Goal: Task Accomplishment & Management: Manage account settings

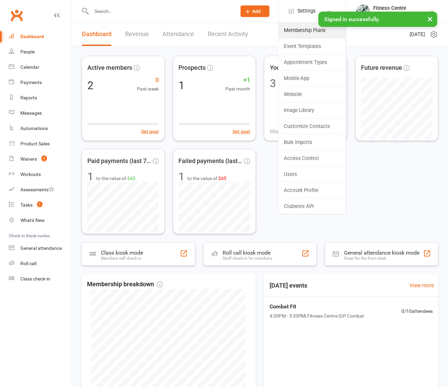
click at [303, 33] on link "Membership Plans" at bounding box center [313, 30] width 68 height 16
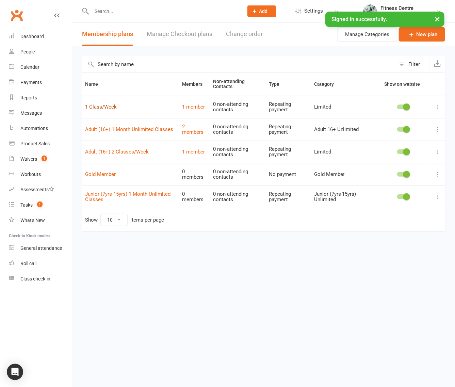
click at [112, 107] on link "1 Class/Week" at bounding box center [101, 107] width 32 height 6
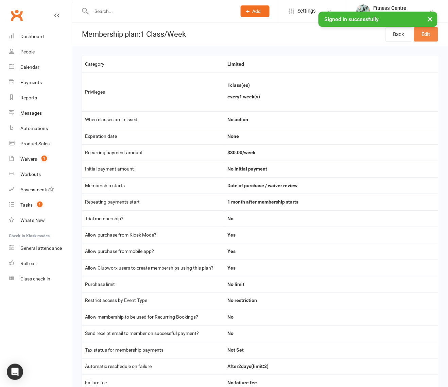
click at [423, 37] on link "Edit" at bounding box center [426, 34] width 24 height 14
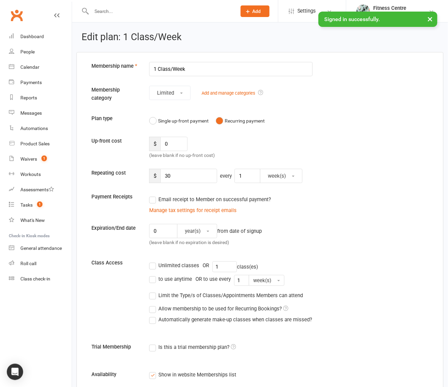
click at [154, 72] on input "1 Class/Week" at bounding box center [231, 69] width 164 height 14
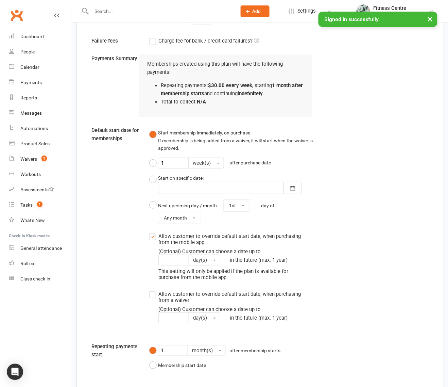
scroll to position [545, 0]
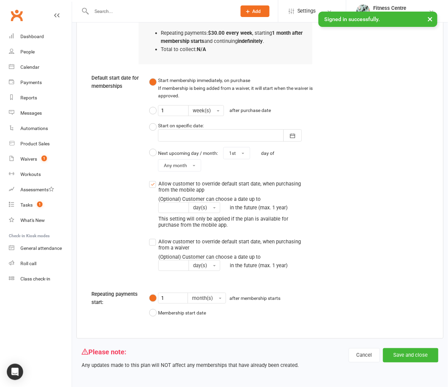
type input "1. 1 Class/Week"
click at [405, 358] on button "Save and close" at bounding box center [410, 355] width 55 height 14
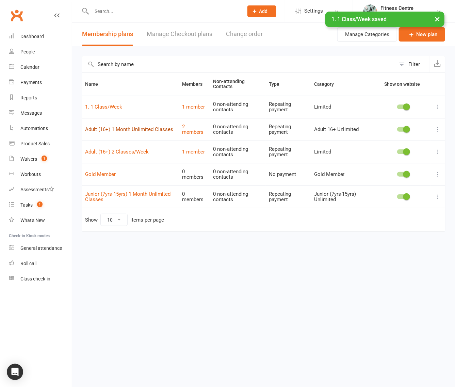
click at [111, 131] on link "Adult (16+) 1 Month Unlimited Classes" at bounding box center [129, 129] width 88 height 6
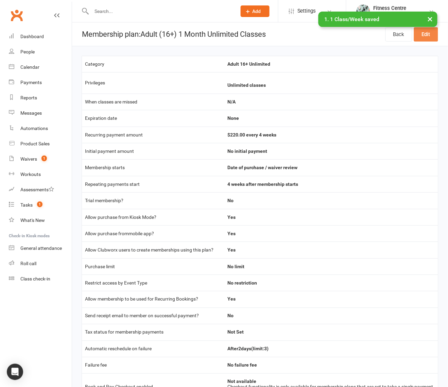
click at [426, 40] on link "Edit" at bounding box center [426, 34] width 24 height 14
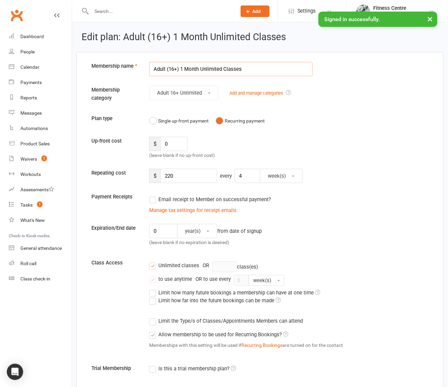
click at [151, 69] on input "Adult (16+) 1 Month Unlimited Classes" at bounding box center [231, 69] width 164 height 14
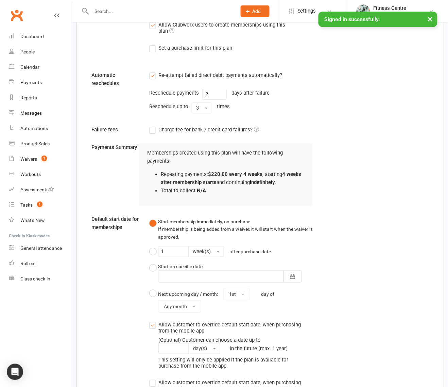
scroll to position [566, 0]
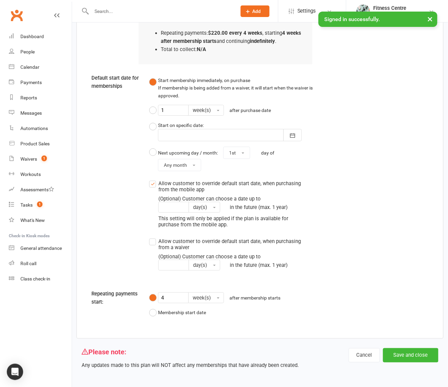
type input "2. Adult (16+) 1 Month Unlimited Classes"
click at [417, 357] on button "Save and close" at bounding box center [410, 355] width 55 height 14
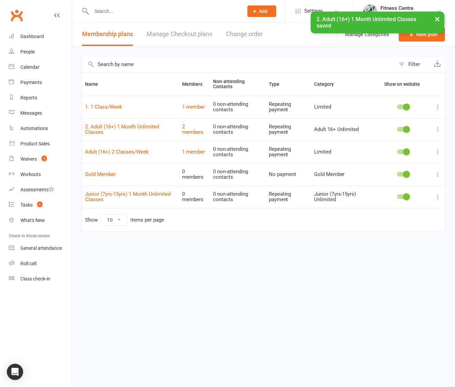
click at [306, 9] on span "Settings" at bounding box center [313, 10] width 19 height 15
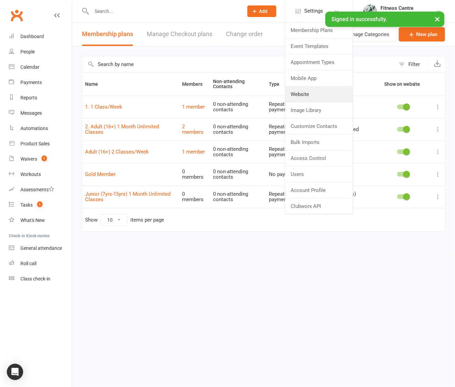
click at [302, 97] on link "Website" at bounding box center [319, 94] width 68 height 16
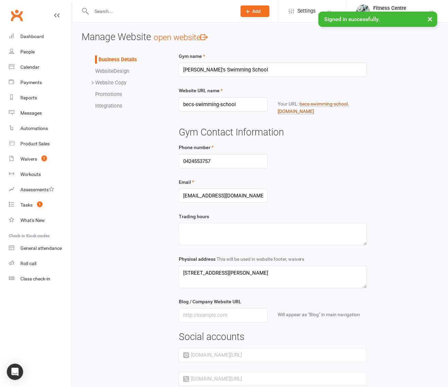
click at [314, 106] on link "becs-swimming-school .[DOMAIN_NAME]" at bounding box center [313, 107] width 71 height 13
click at [293, 9] on icon at bounding box center [291, 11] width 5 height 5
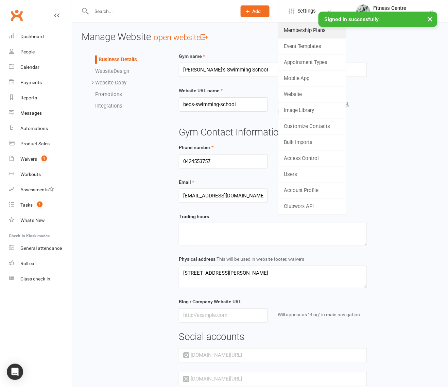
click at [295, 28] on link "Membership Plans" at bounding box center [313, 30] width 68 height 16
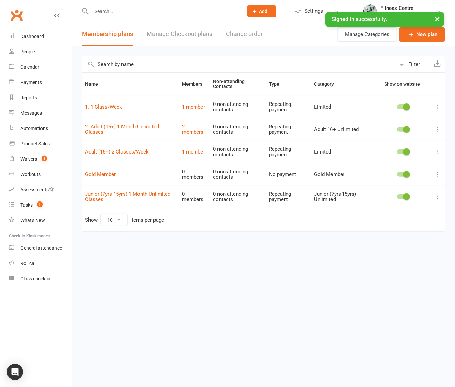
click at [435, 108] on icon at bounding box center [437, 106] width 7 height 7
click at [392, 118] on link "Edit" at bounding box center [407, 121] width 67 height 14
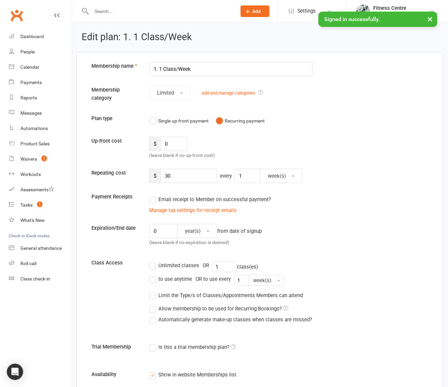
click at [226, 91] on link "Add and manage categories" at bounding box center [229, 92] width 54 height 5
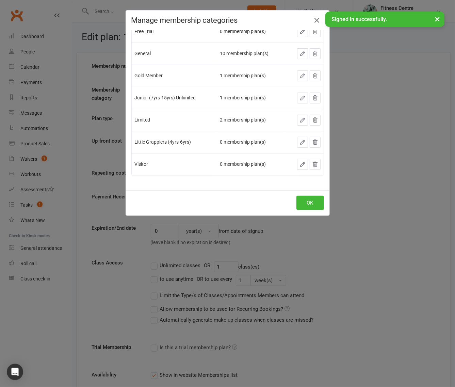
scroll to position [87, 0]
click at [299, 122] on icon "button" at bounding box center [302, 120] width 6 height 6
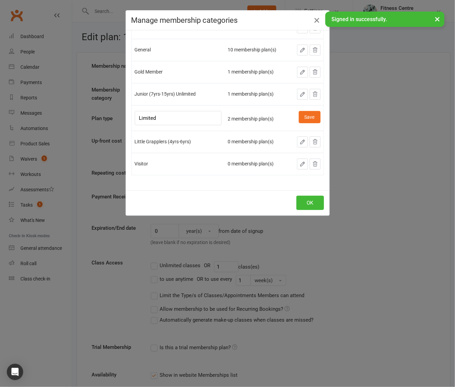
click at [135, 118] on input "Limited" at bounding box center [178, 118] width 87 height 14
type input "1. Limited"
click at [299, 112] on button "Save" at bounding box center [310, 117] width 22 height 12
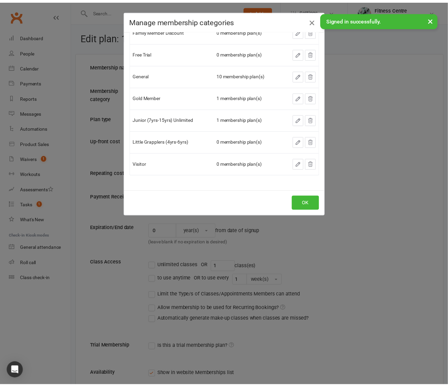
scroll to position [87, 0]
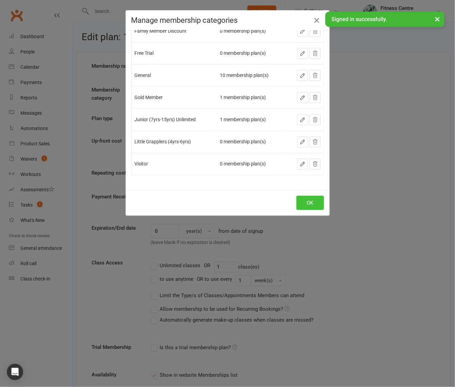
click at [305, 202] on button "OK" at bounding box center [310, 203] width 28 height 14
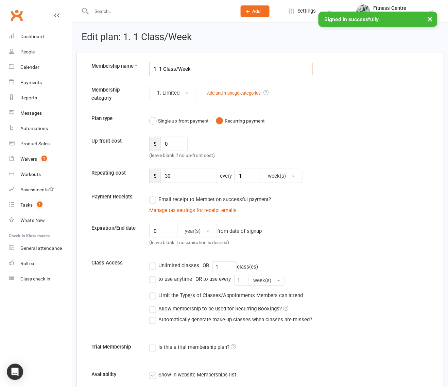
drag, startPoint x: 160, startPoint y: 70, endPoint x: 110, endPoint y: 68, distance: 50.0
click at [110, 68] on div "Membership name 1. 1 Class/Week" at bounding box center [260, 69] width 348 height 14
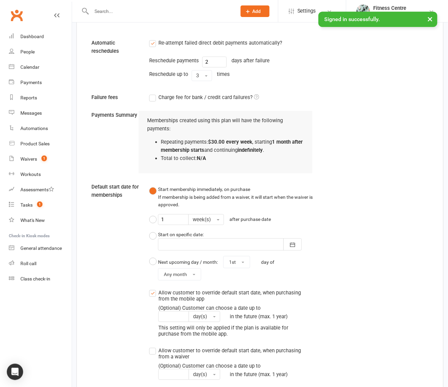
scroll to position [545, 0]
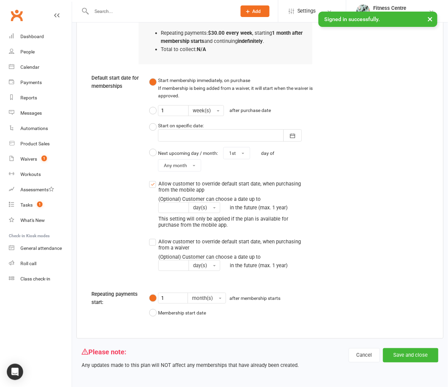
type input "1 Class/Week"
click at [403, 351] on button "Save and close" at bounding box center [410, 355] width 55 height 14
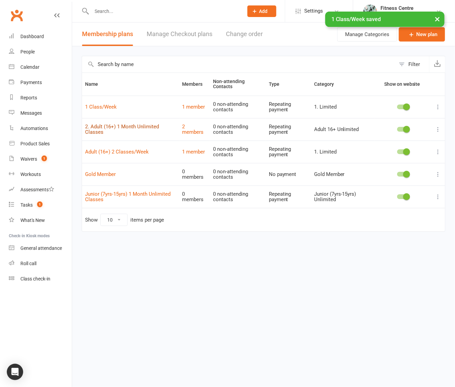
click at [126, 125] on link "2. Adult (16+) 1 Month Unlimited Classes" at bounding box center [122, 129] width 74 height 12
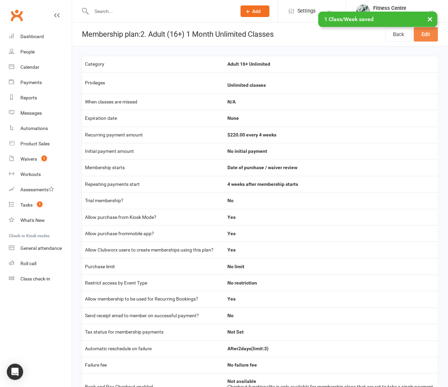
click at [426, 33] on link "Edit" at bounding box center [426, 34] width 24 height 14
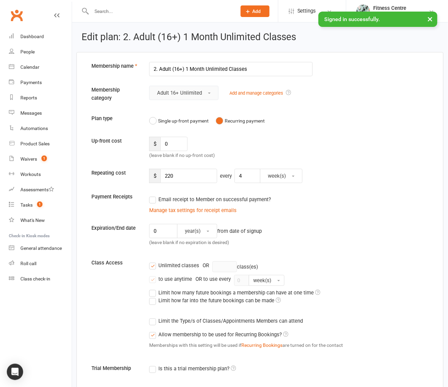
click at [202, 93] on button "Adult 16+ Unlimited" at bounding box center [183, 93] width 69 height 14
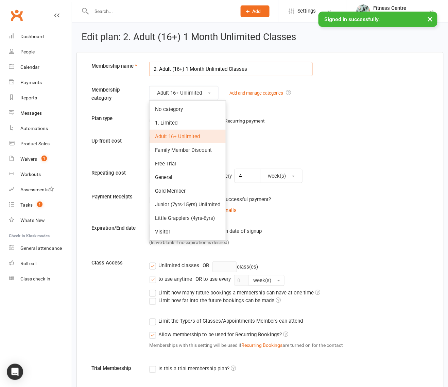
drag, startPoint x: 159, startPoint y: 70, endPoint x: 149, endPoint y: 70, distance: 9.9
click at [149, 70] on div "2. Adult (16+) 1 Month Unlimited Classes" at bounding box center [231, 69] width 174 height 14
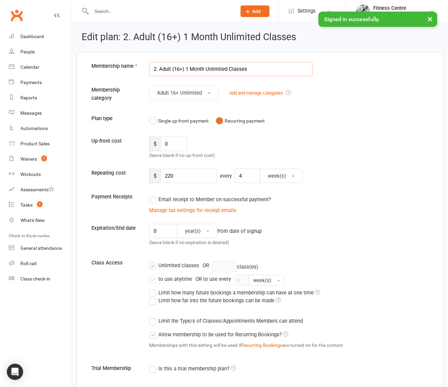
drag, startPoint x: 160, startPoint y: 67, endPoint x: 147, endPoint y: 67, distance: 13.3
click at [147, 67] on div "2. Adult (16+) 1 Month Unlimited Classes" at bounding box center [231, 69] width 174 height 14
type input "Adult (16+) 1 Month Unlimited Classes"
click at [247, 99] on div "Adult 16+ Unlimited Add and manage categories" at bounding box center [231, 93] width 174 height 14
click at [248, 93] on link "Add and manage categories" at bounding box center [257, 92] width 54 height 5
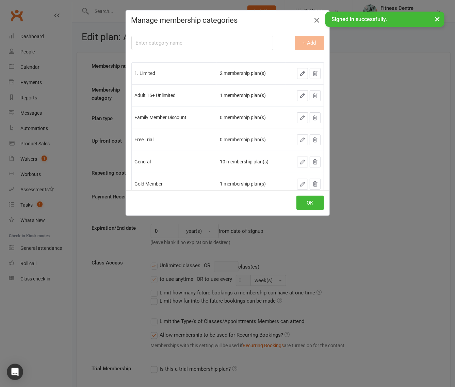
click at [299, 93] on icon "button" at bounding box center [302, 96] width 6 height 6
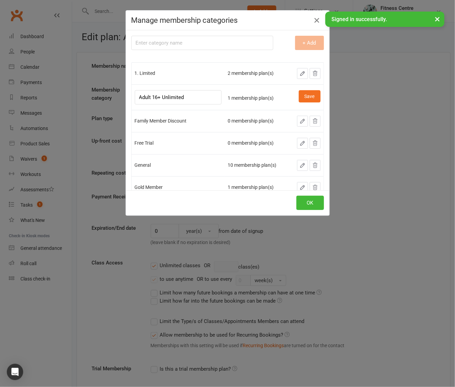
click at [135, 96] on input "Adult 16+ Unlimited" at bounding box center [178, 97] width 87 height 14
type input "2. Adult 16+ Unlimited"
click at [299, 94] on button "Save" at bounding box center [310, 96] width 22 height 12
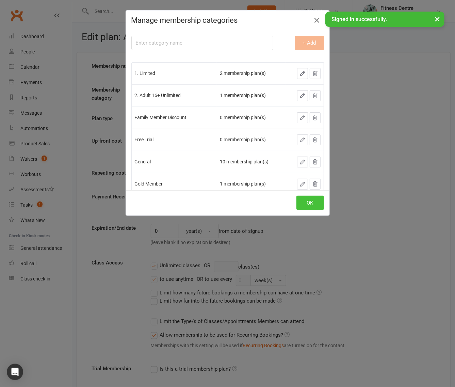
click at [312, 201] on button "OK" at bounding box center [310, 203] width 28 height 14
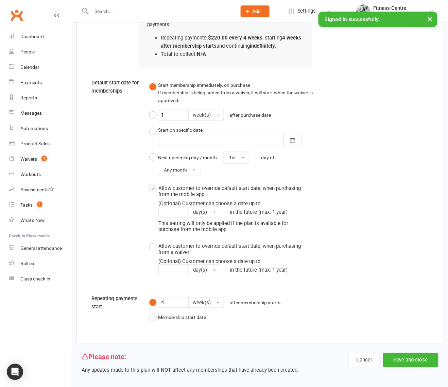
scroll to position [566, 0]
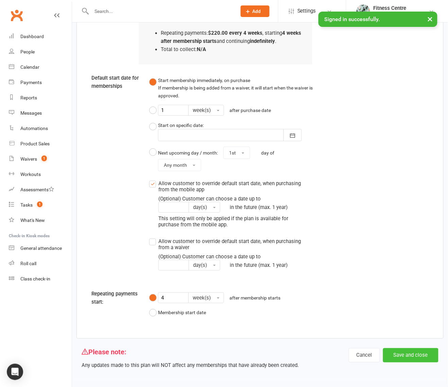
click at [422, 351] on button "Save and close" at bounding box center [410, 355] width 55 height 14
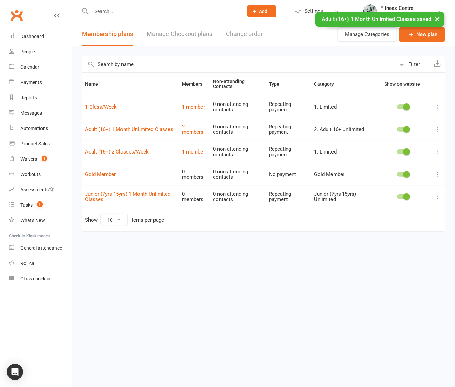
click at [298, 9] on icon at bounding box center [297, 11] width 5 height 5
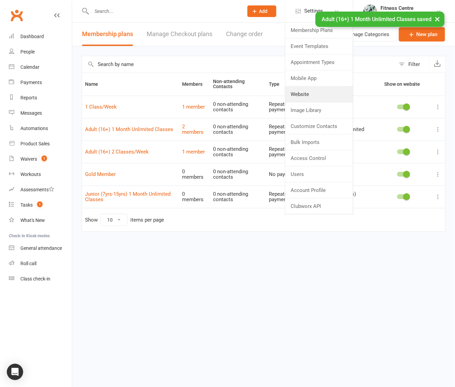
click at [304, 97] on link "Website" at bounding box center [319, 94] width 68 height 16
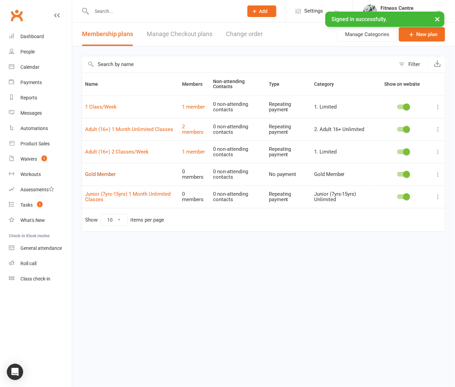
click at [113, 174] on link "Gold Member" at bounding box center [100, 174] width 31 height 6
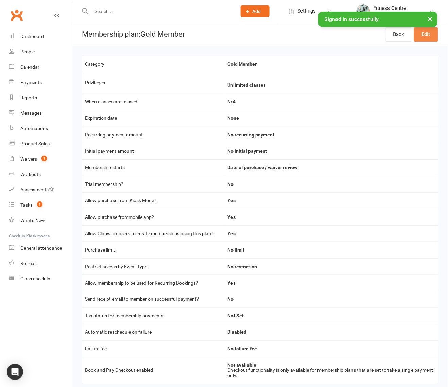
click at [418, 33] on link "Edit" at bounding box center [426, 34] width 24 height 14
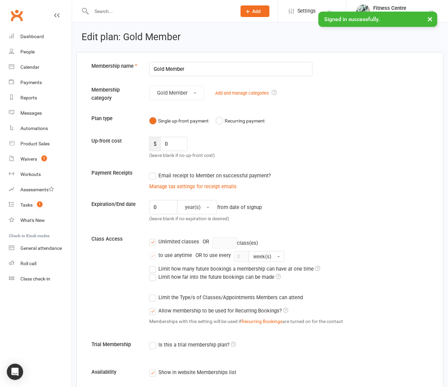
click at [237, 92] on link "Add and manage categories" at bounding box center [242, 92] width 54 height 5
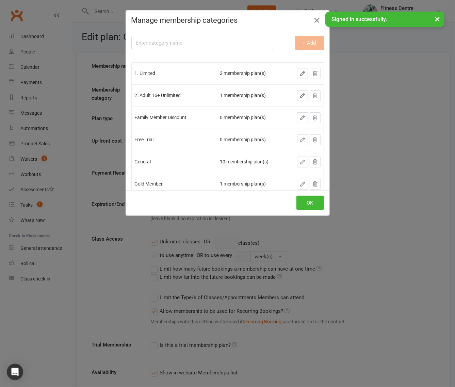
click at [299, 183] on icon "button" at bounding box center [302, 184] width 6 height 6
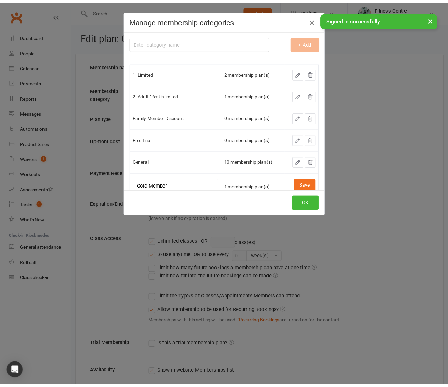
scroll to position [3, 0]
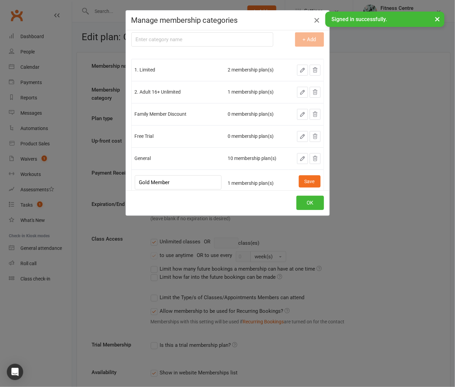
click at [135, 182] on input "Gold Member" at bounding box center [178, 182] width 87 height 14
type input "3. Gold Member"
click at [299, 176] on button "Save" at bounding box center [310, 181] width 22 height 12
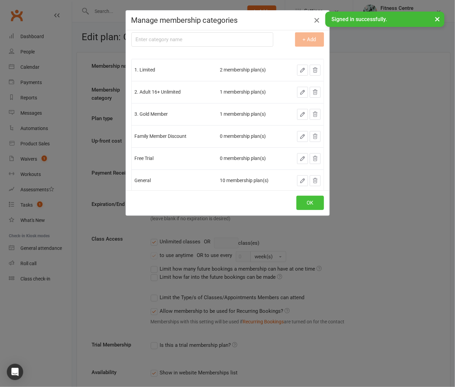
click at [305, 203] on button "OK" at bounding box center [310, 203] width 28 height 14
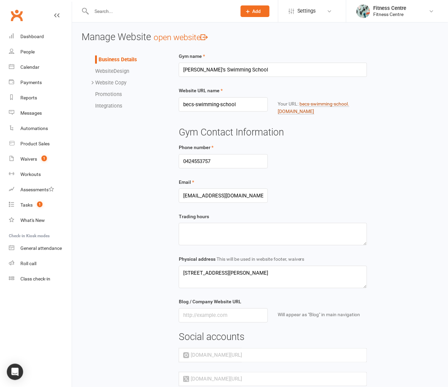
click at [285, 110] on link "becs-swimming-school .[DOMAIN_NAME]" at bounding box center [313, 107] width 71 height 13
click at [305, 110] on link "becs-swimming-school .[DOMAIN_NAME]" at bounding box center [313, 107] width 71 height 13
